Goal: Transaction & Acquisition: Purchase product/service

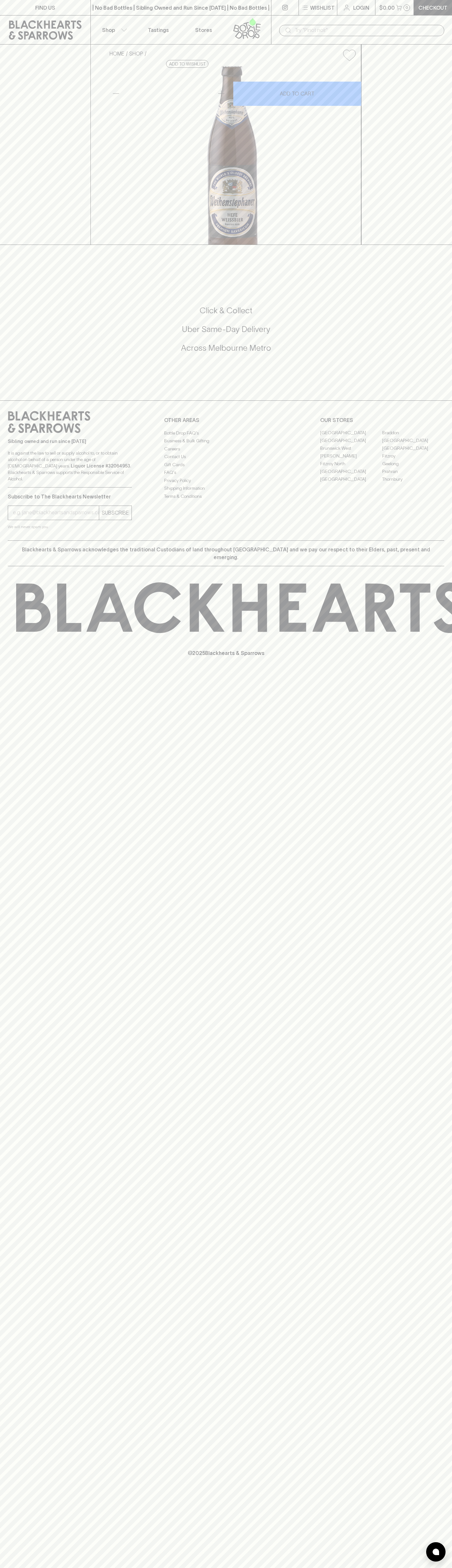
click at [351, 9] on link "Login" at bounding box center [356, 7] width 38 height 15
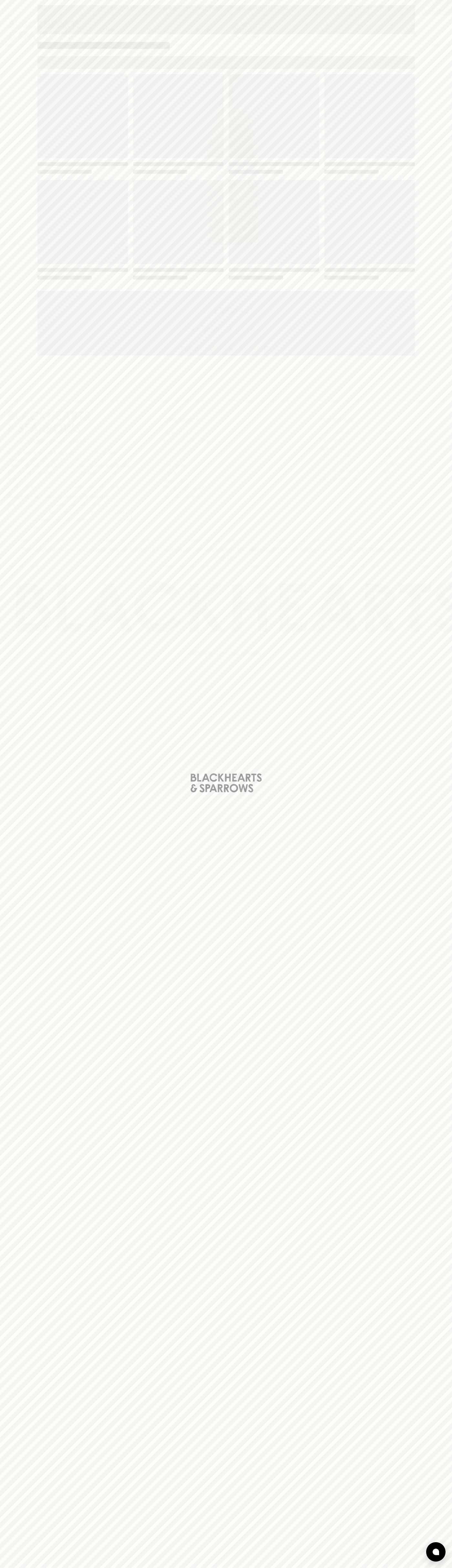
click at [297, 1567] on html "FIND US | No Bad Bottles | Sibling Owned and Run Since 2006 | No Bad Bottles | …" at bounding box center [226, 784] width 452 height 1568
click at [12, 1416] on div "Loading" at bounding box center [226, 784] width 452 height 1568
